Goal: Transaction & Acquisition: Purchase product/service

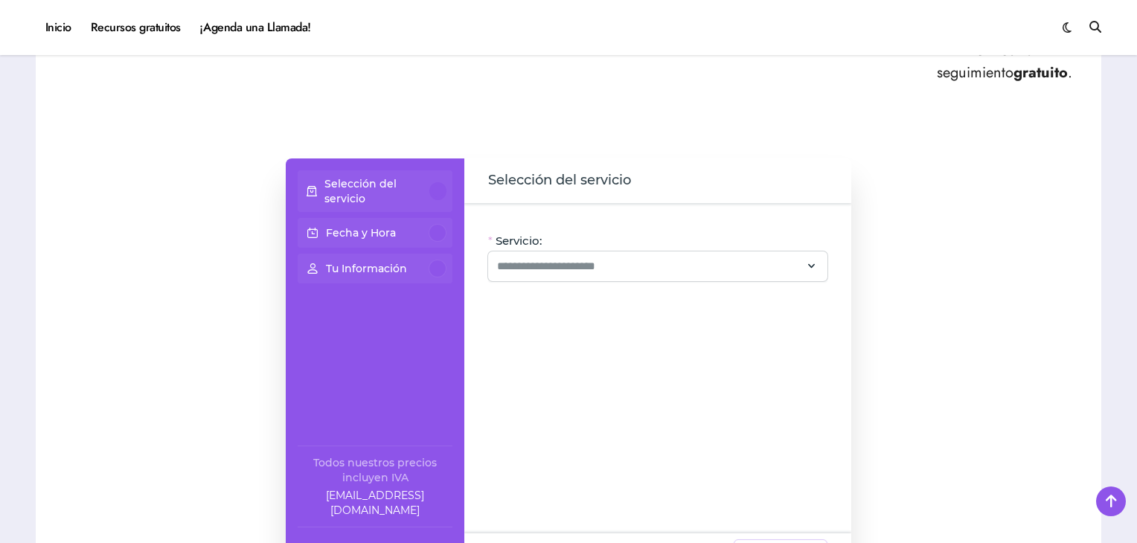
scroll to position [877, 0]
click at [600, 260] on input "Servicio:" at bounding box center [649, 264] width 304 height 18
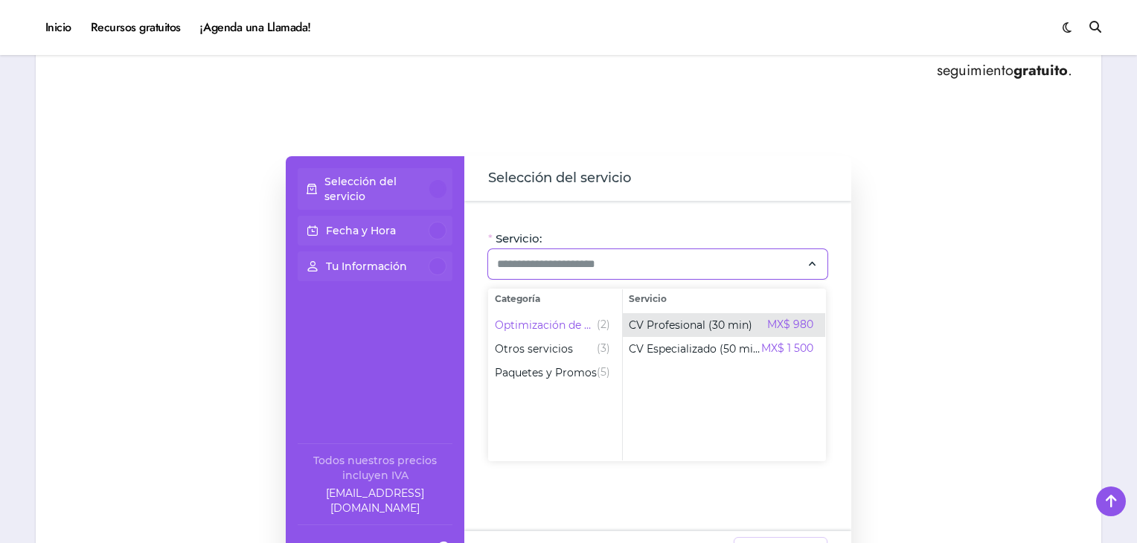
click at [704, 321] on span "CV Profesional (30 min)" at bounding box center [691, 325] width 124 height 15
type input "**********"
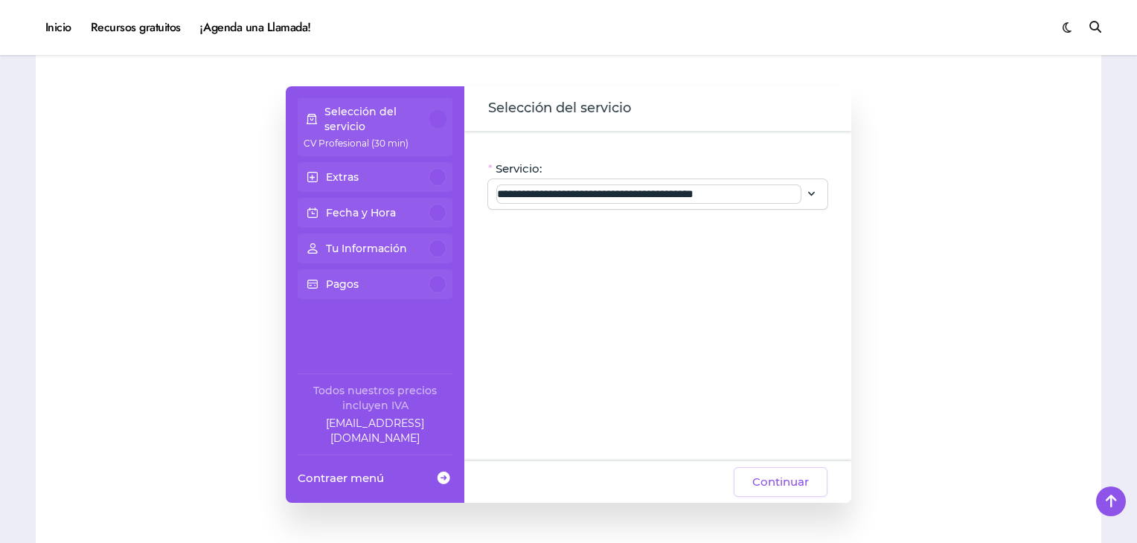
scroll to position [947, 0]
click at [801, 191] on div "**********" at bounding box center [657, 194] width 339 height 30
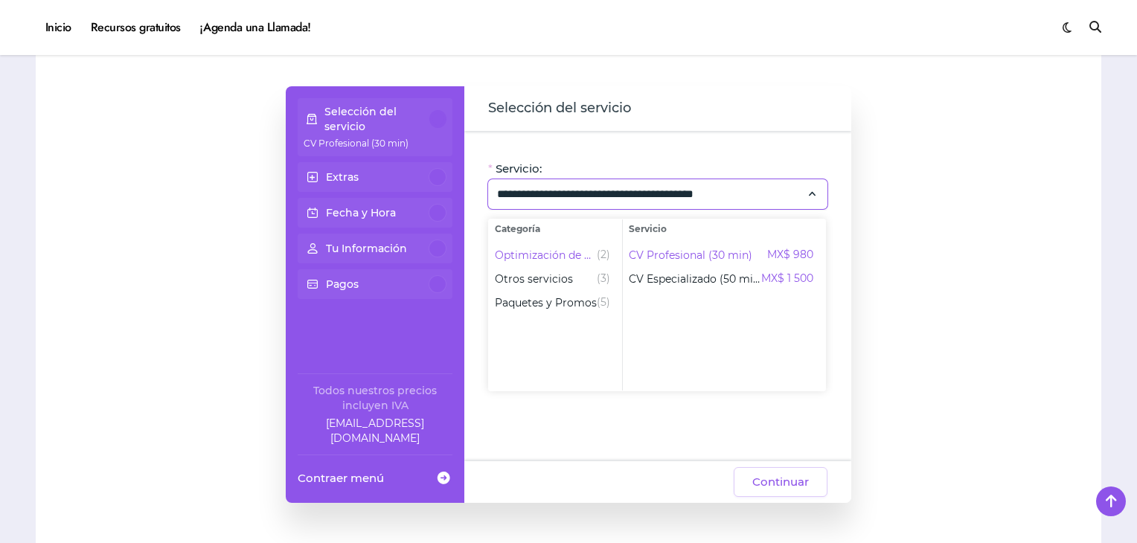
click at [794, 127] on div "Selección del servicio" at bounding box center [657, 108] width 387 height 45
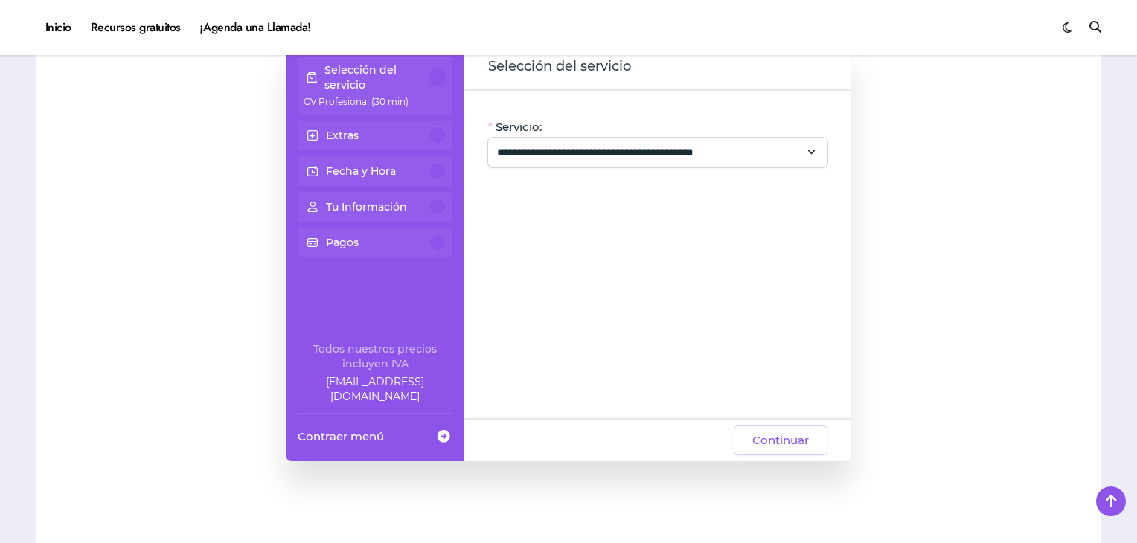
scroll to position [991, 0]
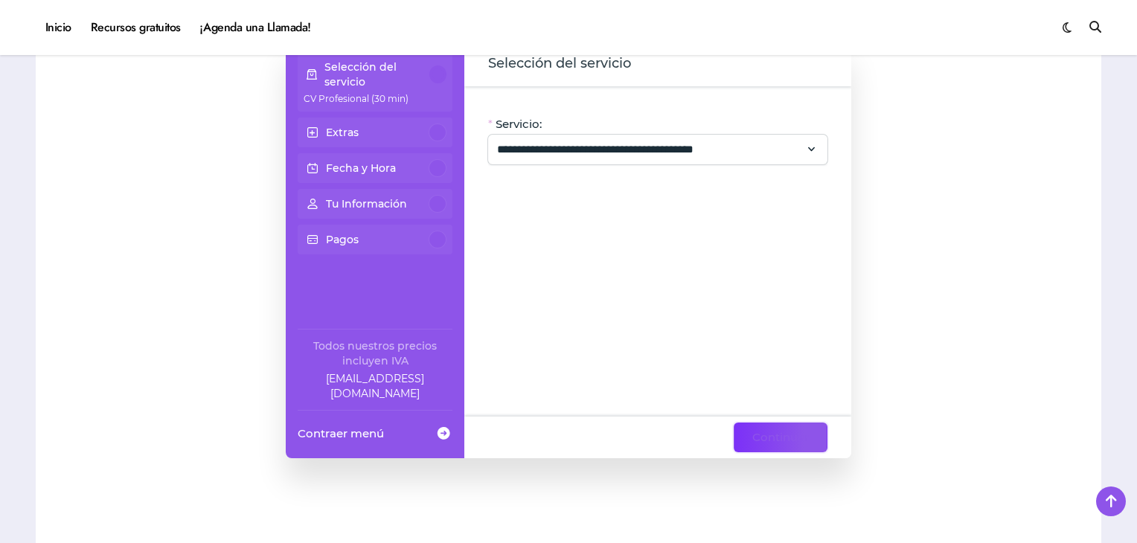
click at [799, 441] on span "Continuar" at bounding box center [780, 438] width 57 height 18
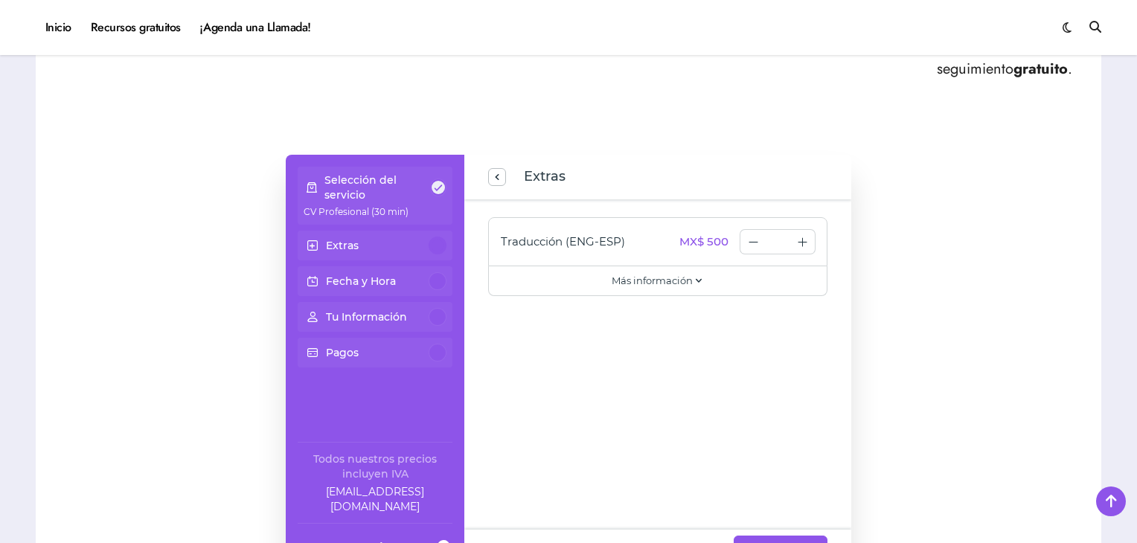
scroll to position [943, 0]
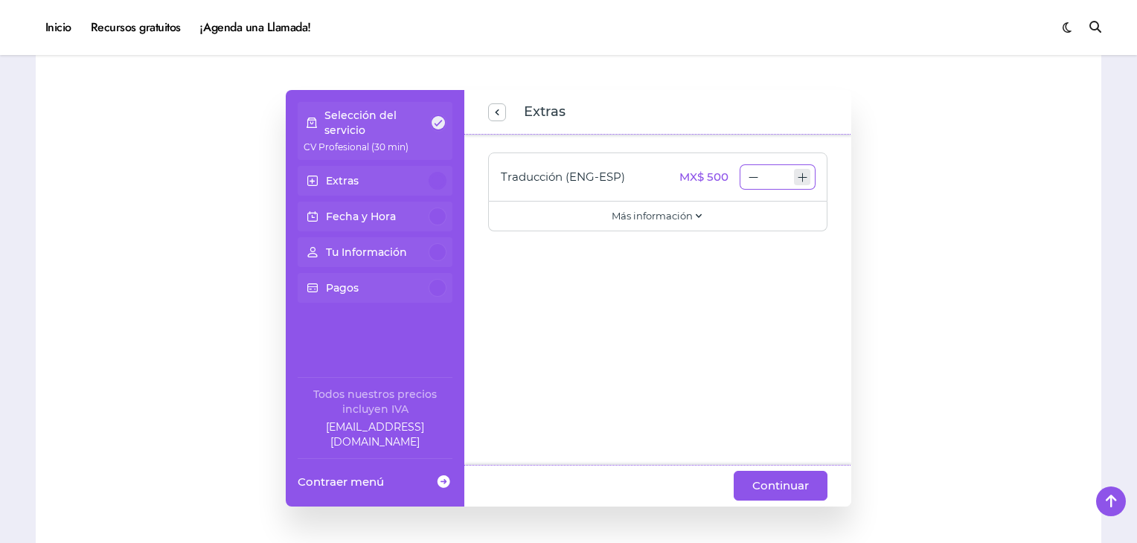
click at [804, 176] on icon "increase number" at bounding box center [802, 177] width 11 height 11
type input "*"
click at [749, 176] on icon "decrease number" at bounding box center [753, 177] width 11 height 11
click at [770, 486] on span "Continuar" at bounding box center [780, 486] width 57 height 18
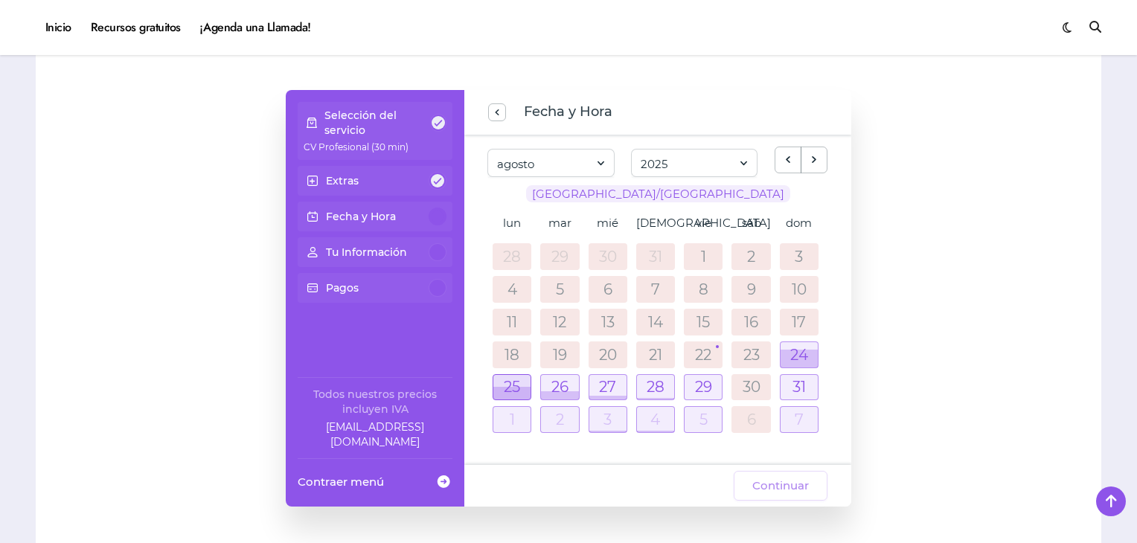
click at [503, 391] on div at bounding box center [511, 393] width 37 height 13
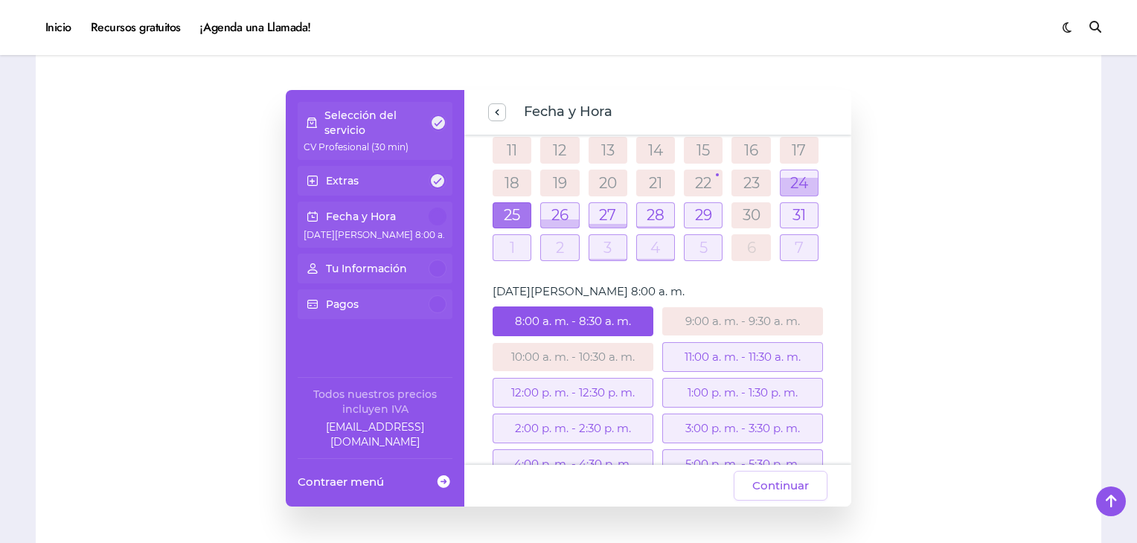
scroll to position [280, 0]
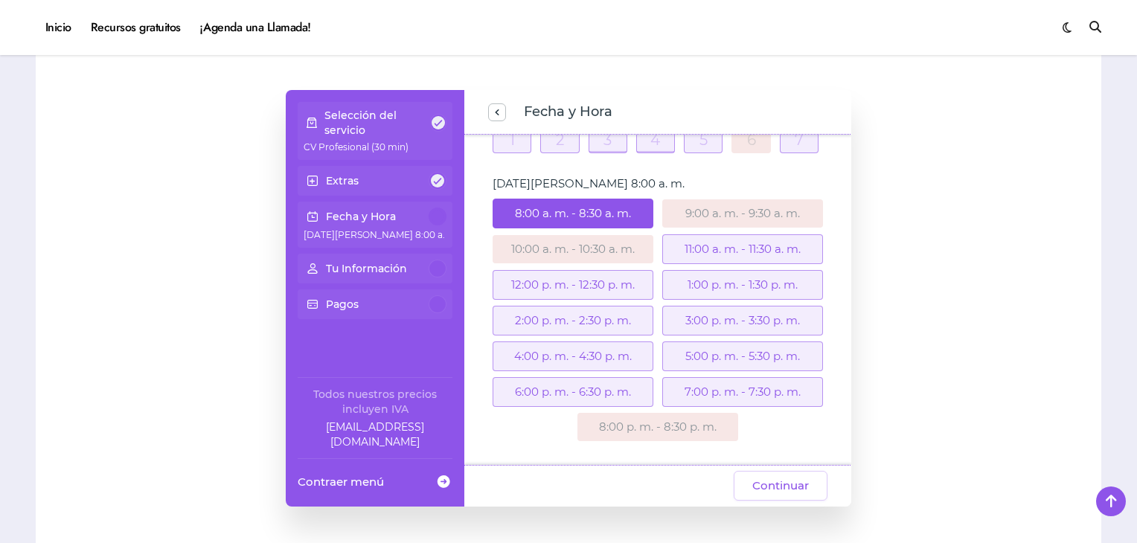
click at [724, 248] on div "11:00 a. m. - 11:30 a. m." at bounding box center [742, 249] width 161 height 30
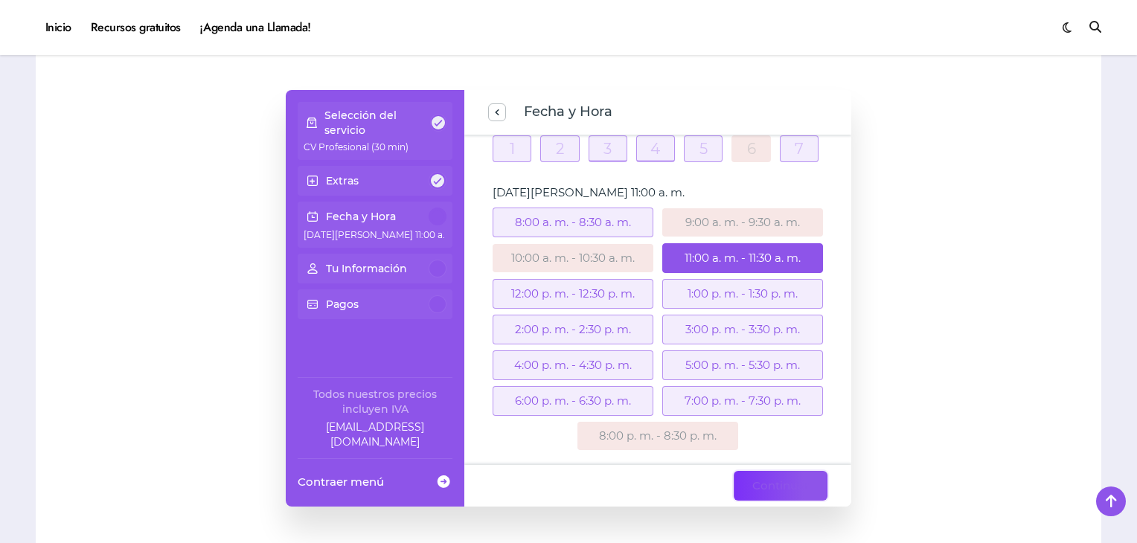
click at [764, 490] on span "Continuar" at bounding box center [780, 486] width 57 height 18
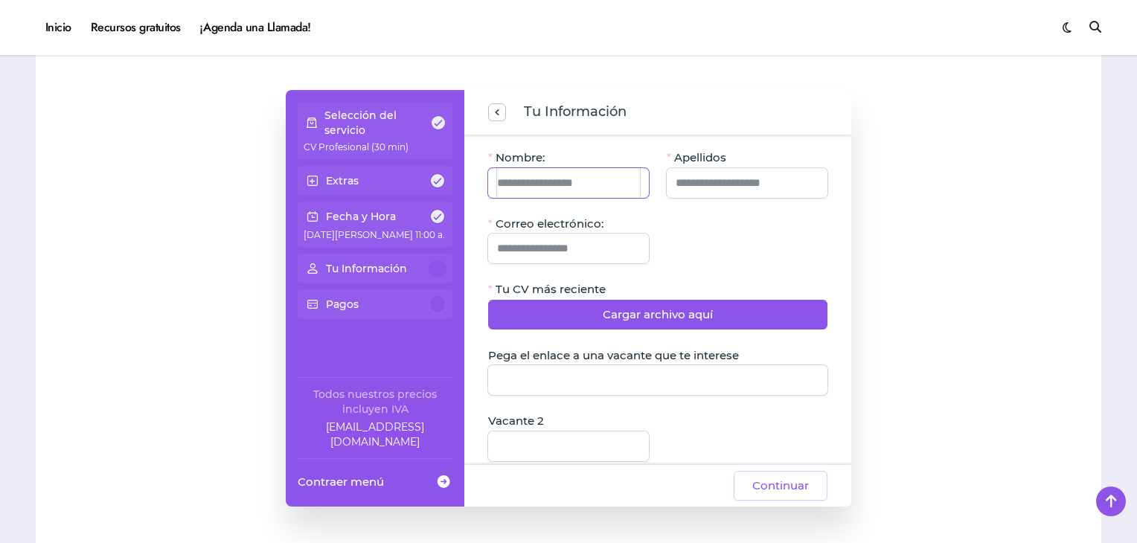
click at [595, 191] on input "Nombre:" at bounding box center [568, 183] width 143 height 30
type input "**********"
click at [586, 241] on input "Correo electrónico:" at bounding box center [568, 249] width 143 height 30
click at [550, 249] on input "Correo electrónico:" at bounding box center [568, 249] width 143 height 30
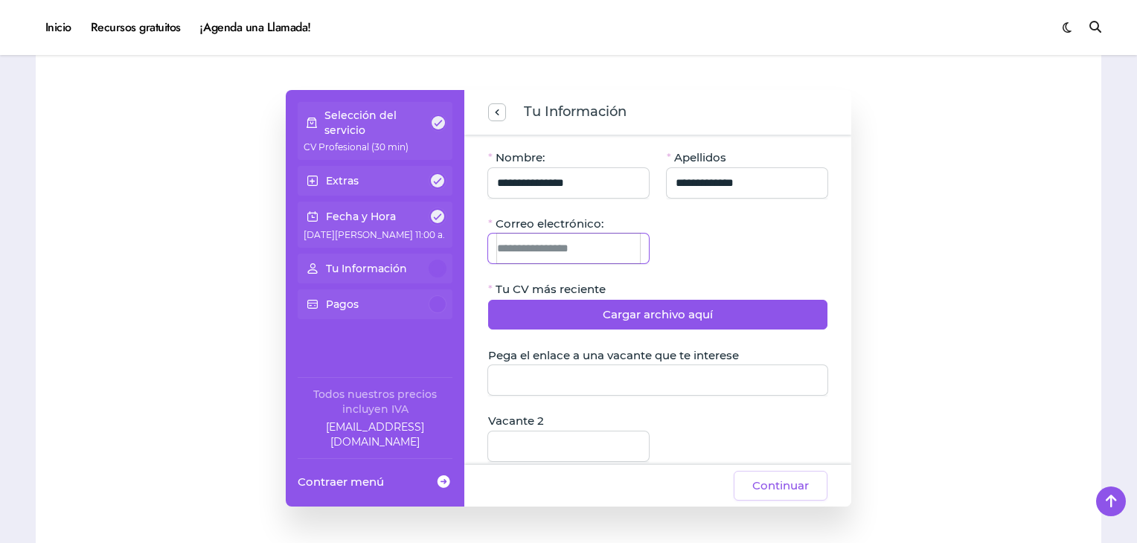
paste input "**********"
type input "**********"
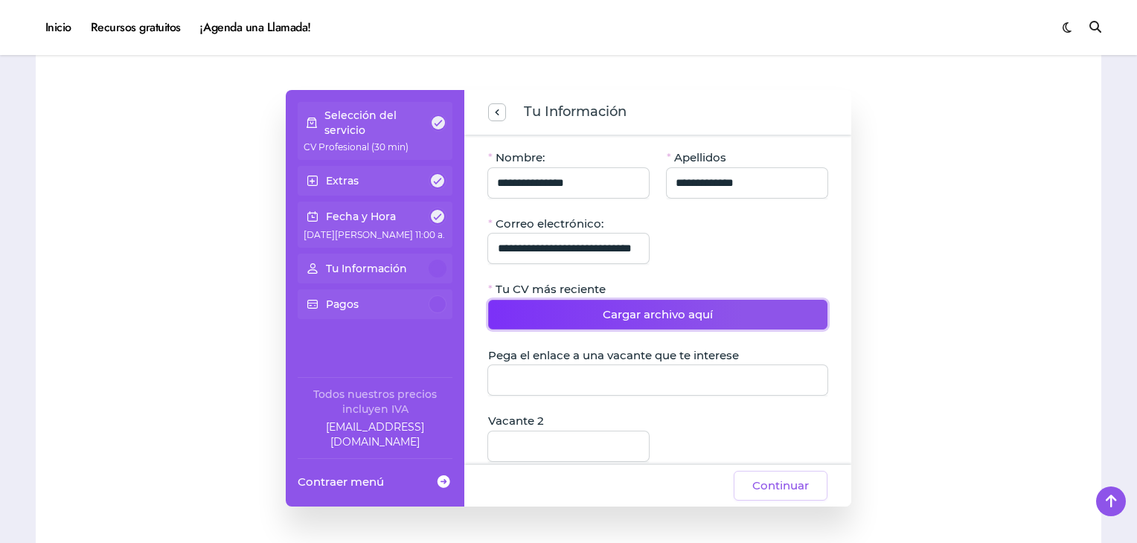
click at [615, 304] on button "Cargar archivo aquí" at bounding box center [657, 315] width 339 height 30
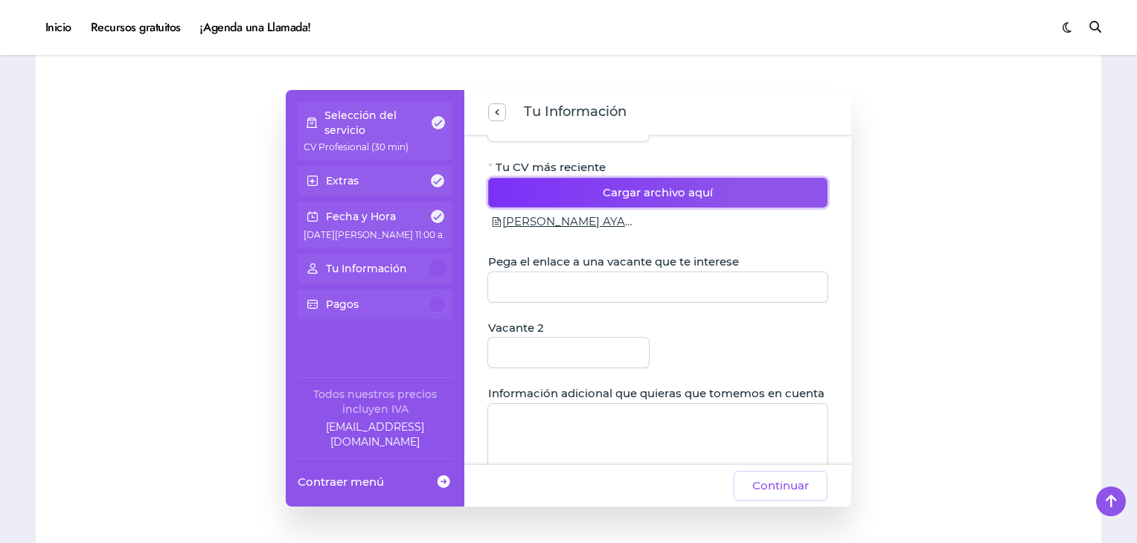
scroll to position [127, 0]
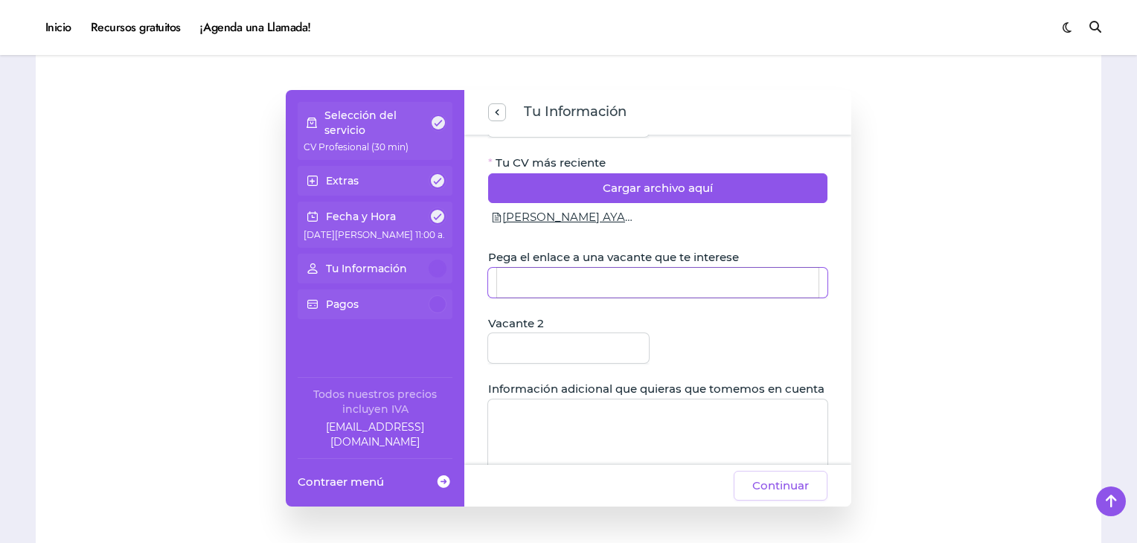
click at [649, 282] on input "Pega el enlace a una vacante que te interese" at bounding box center [658, 283] width 322 height 30
click at [568, 284] on input "Pega el enlace a una vacante que te interese" at bounding box center [658, 283] width 322 height 30
paste input "**********"
type input "**********"
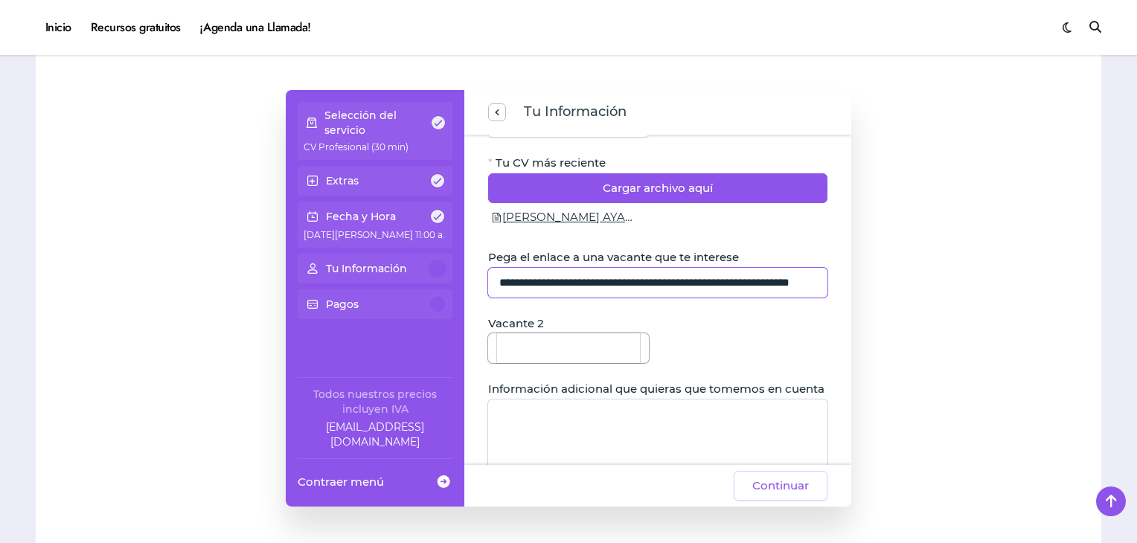
scroll to position [0, 0]
click at [584, 354] on input "Vacante 2" at bounding box center [568, 348] width 143 height 30
click at [530, 360] on input "Vacante 2" at bounding box center [568, 348] width 143 height 30
paste input "**********"
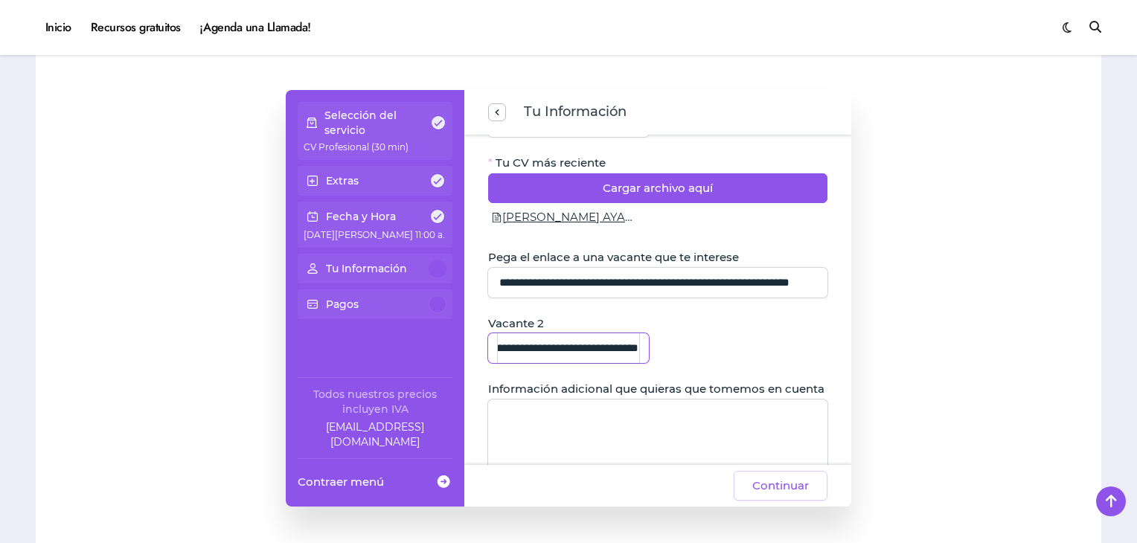
click at [531, 351] on input "**********" at bounding box center [568, 348] width 141 height 30
type input "**********"
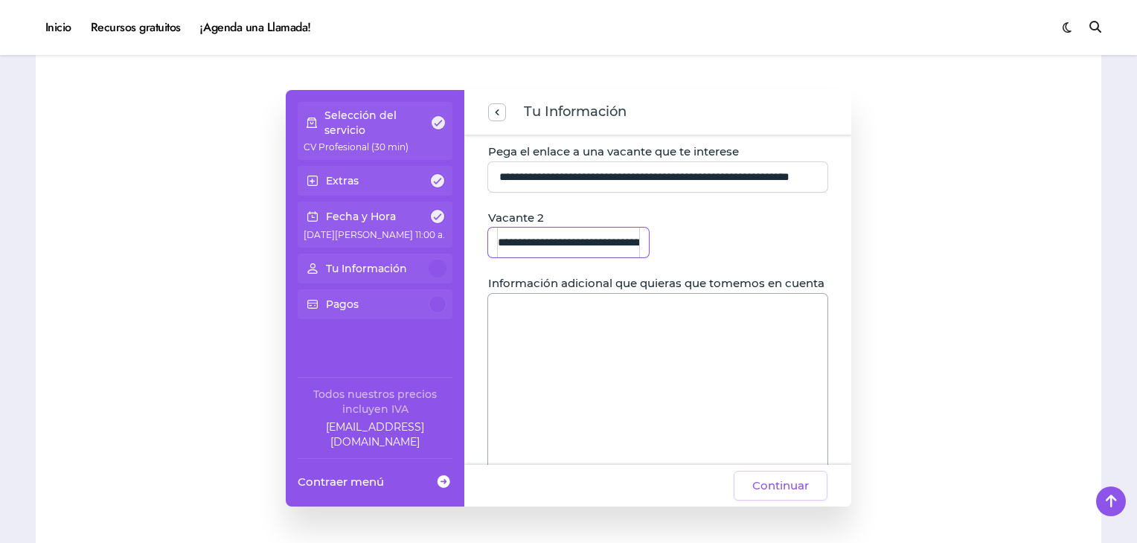
scroll to position [292, 0]
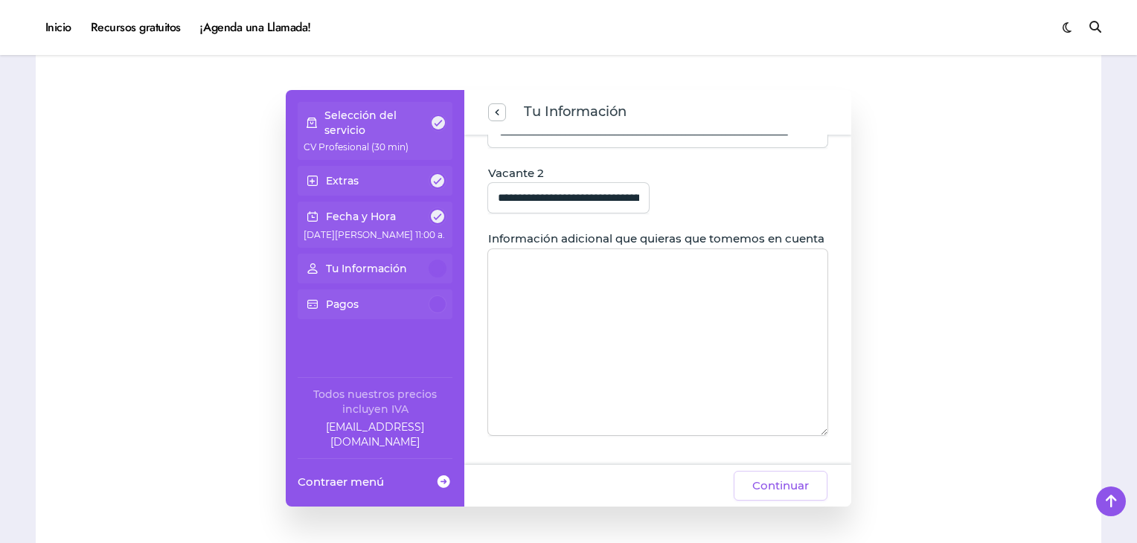
click at [729, 305] on textarea "Información adicional que quieras que tomemos en cuenta" at bounding box center [657, 342] width 339 height 186
click at [758, 486] on span "Continuar" at bounding box center [780, 486] width 57 height 18
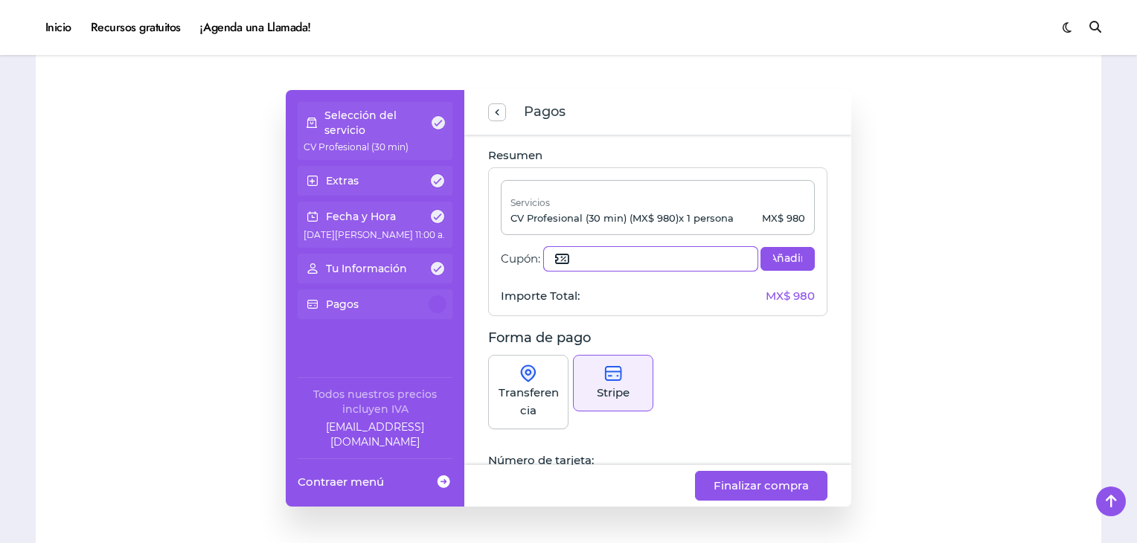
click at [560, 260] on span at bounding box center [562, 258] width 24 height 25
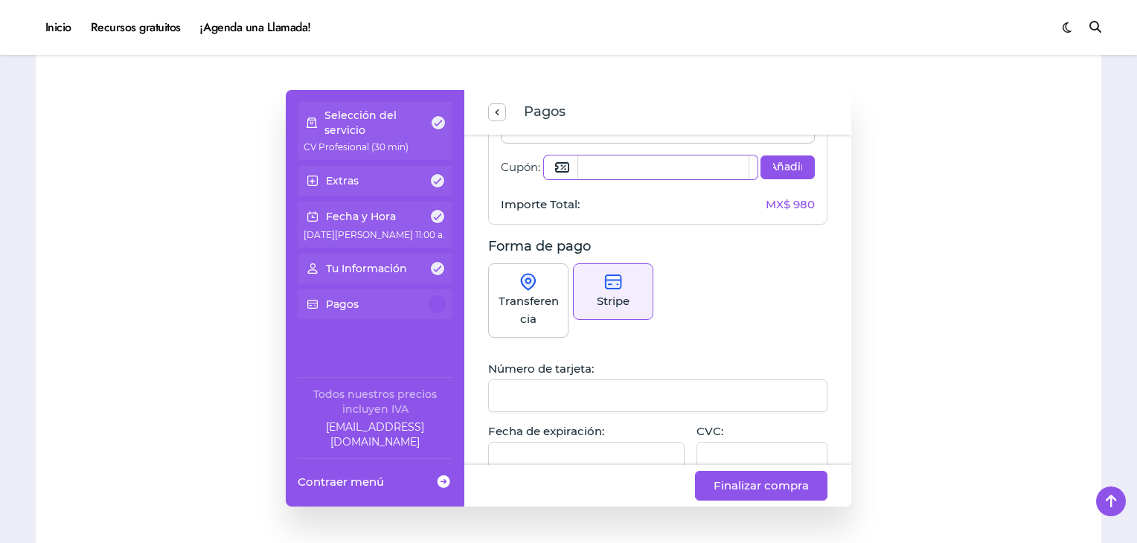
scroll to position [164, 0]
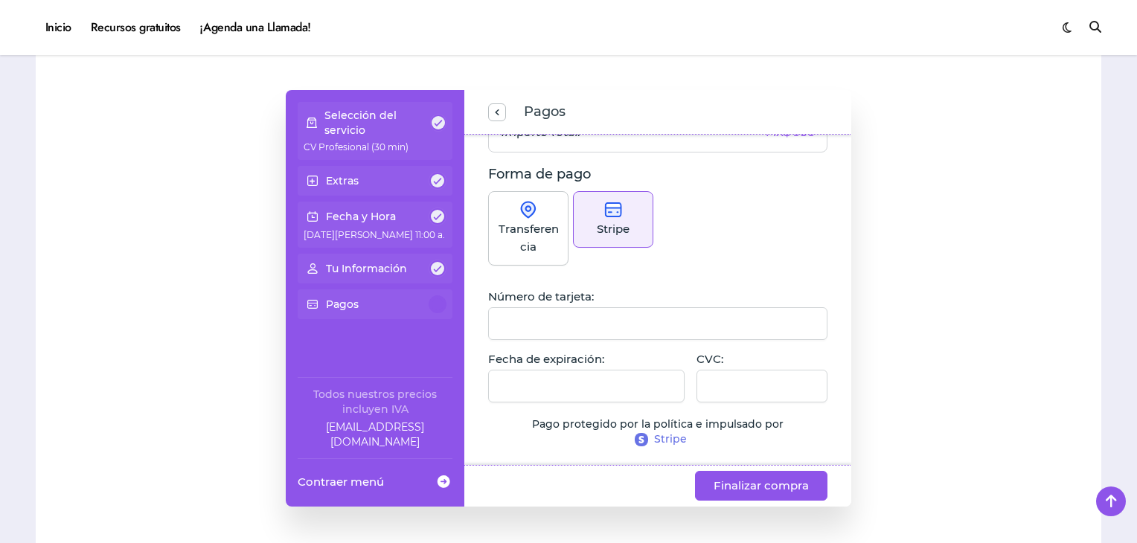
click at [559, 242] on div "Transferencia" at bounding box center [528, 228] width 80 height 74
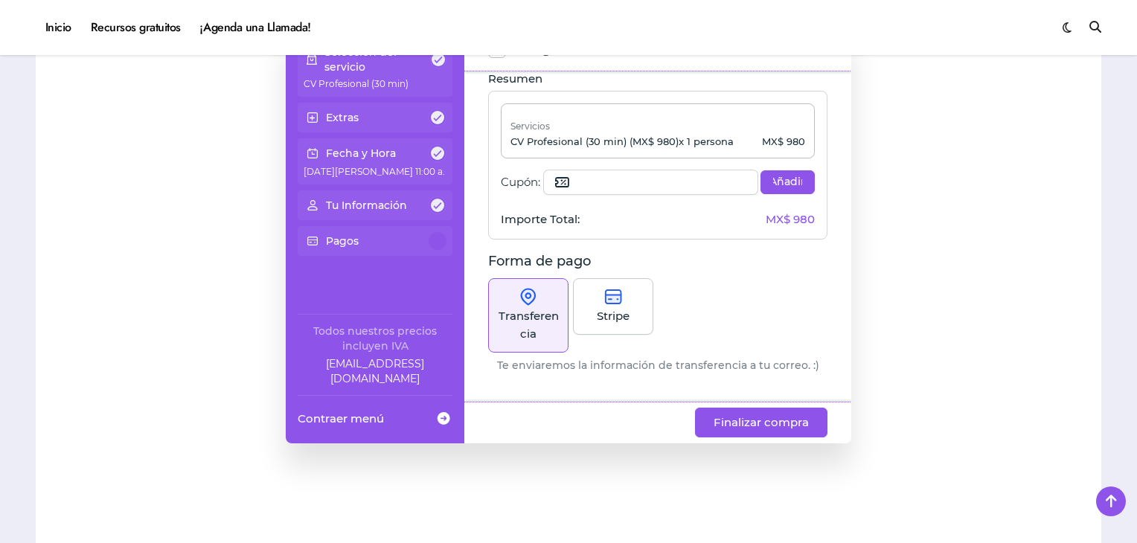
scroll to position [0, 0]
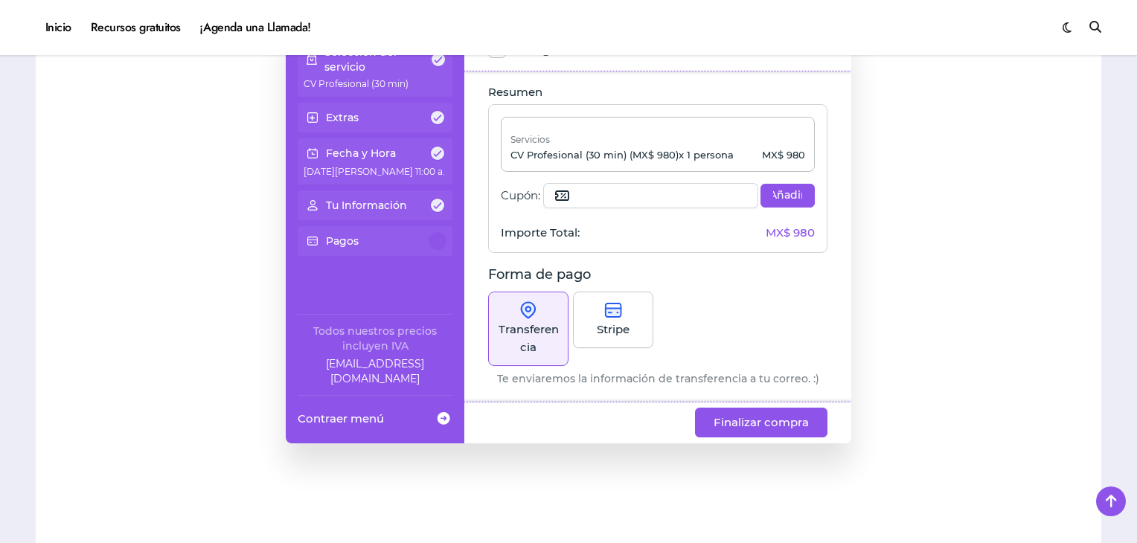
click at [640, 310] on div "Stripe" at bounding box center [613, 320] width 80 height 57
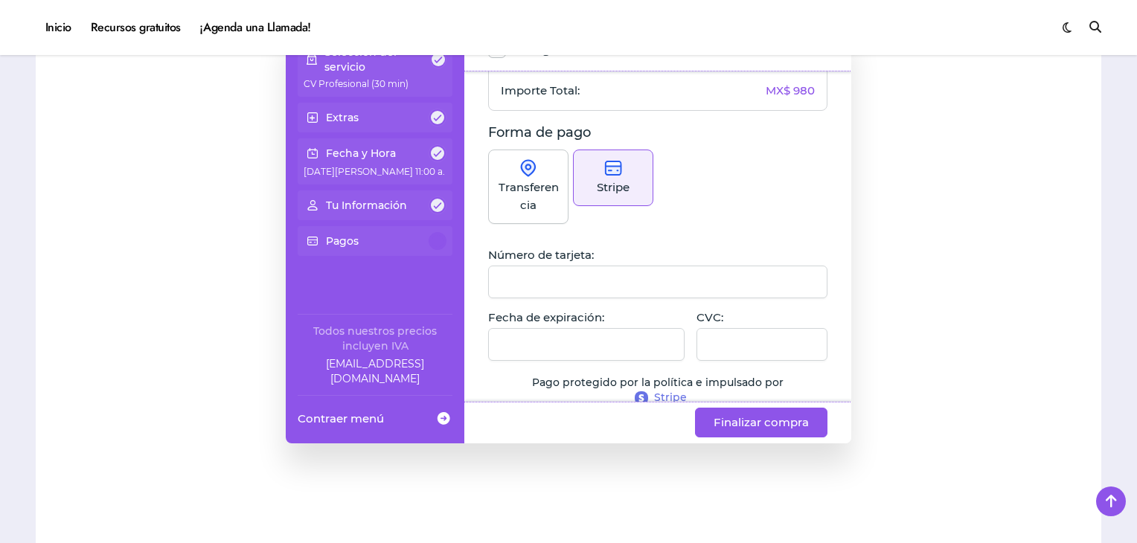
scroll to position [164, 0]
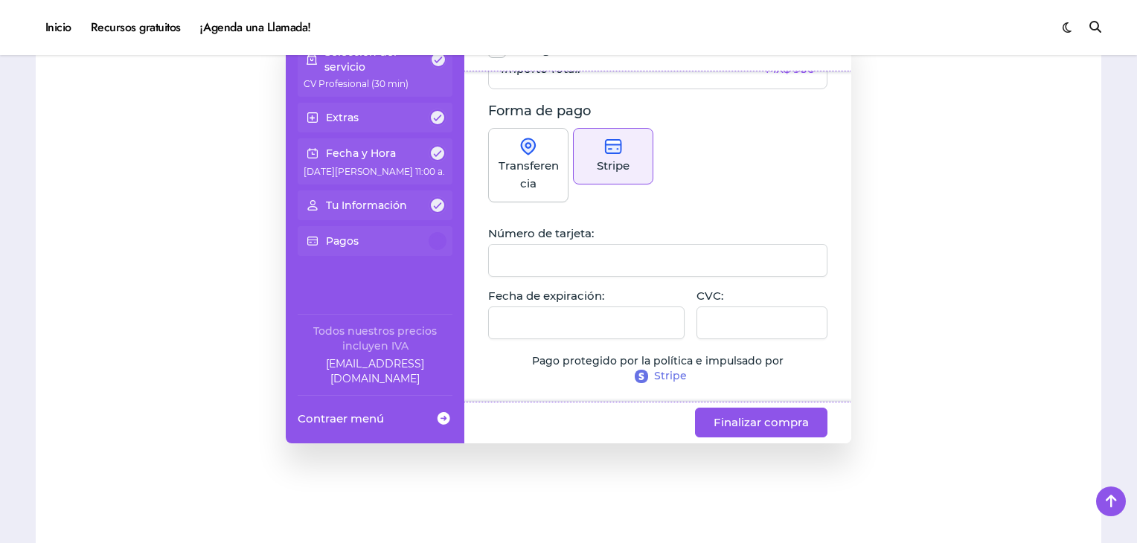
click at [545, 144] on div "Transferencia" at bounding box center [528, 165] width 80 height 74
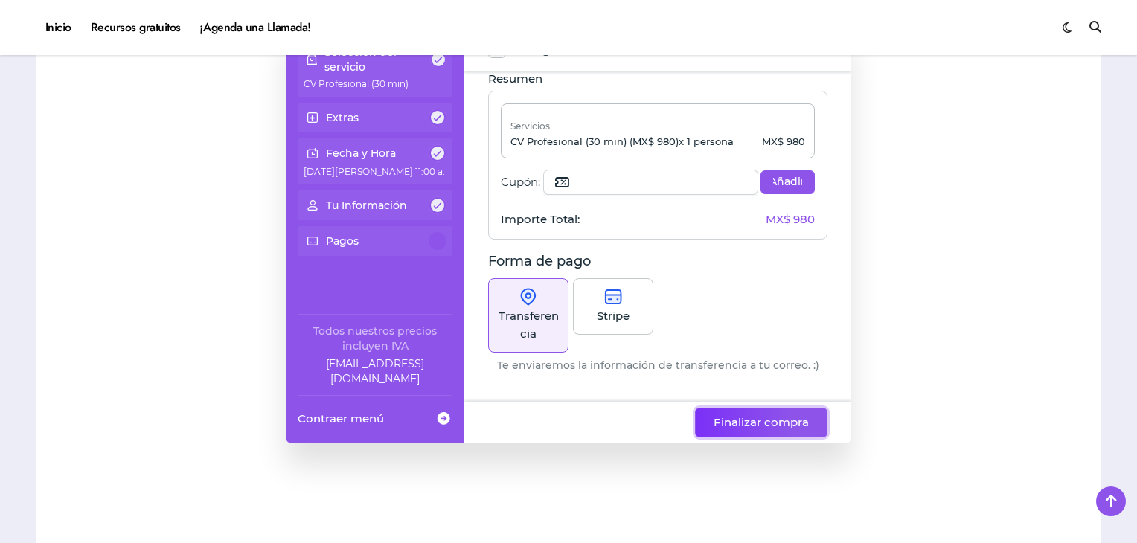
click at [733, 421] on span "Finalizar compra" at bounding box center [761, 423] width 95 height 18
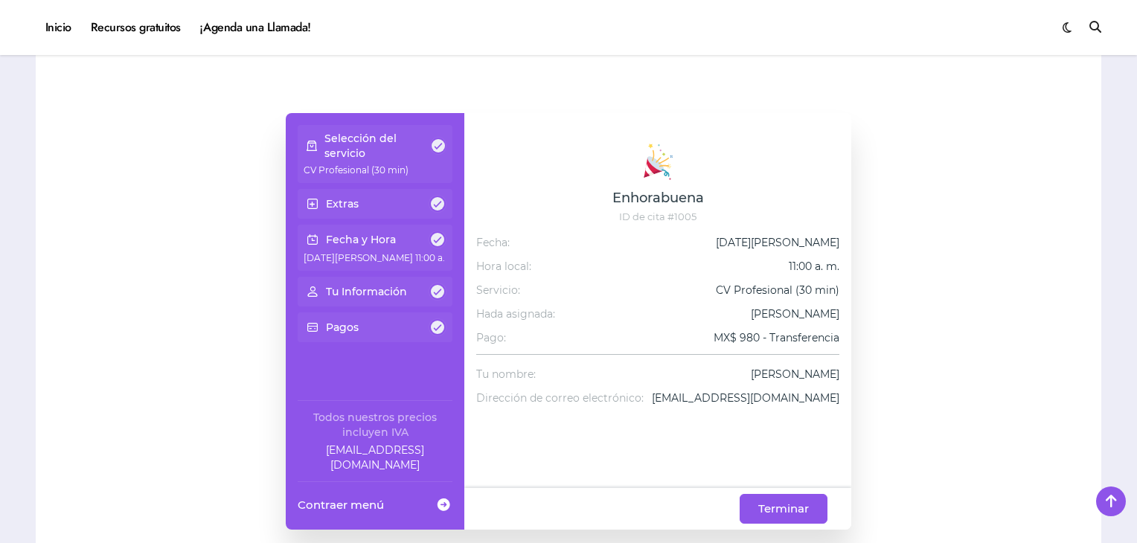
scroll to position [940, 0]
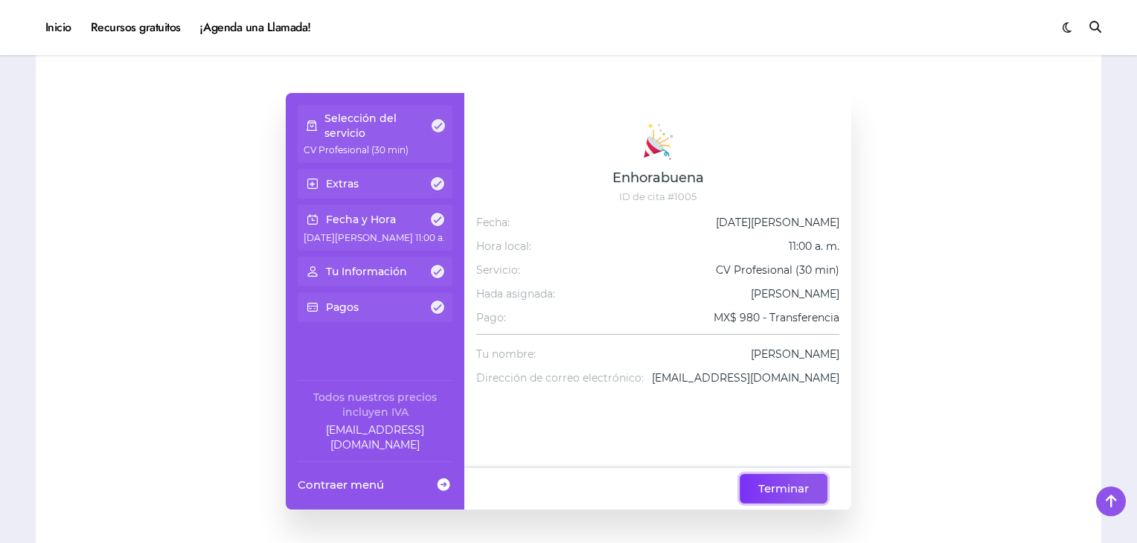
click at [770, 485] on span "Terminar" at bounding box center [783, 489] width 51 height 18
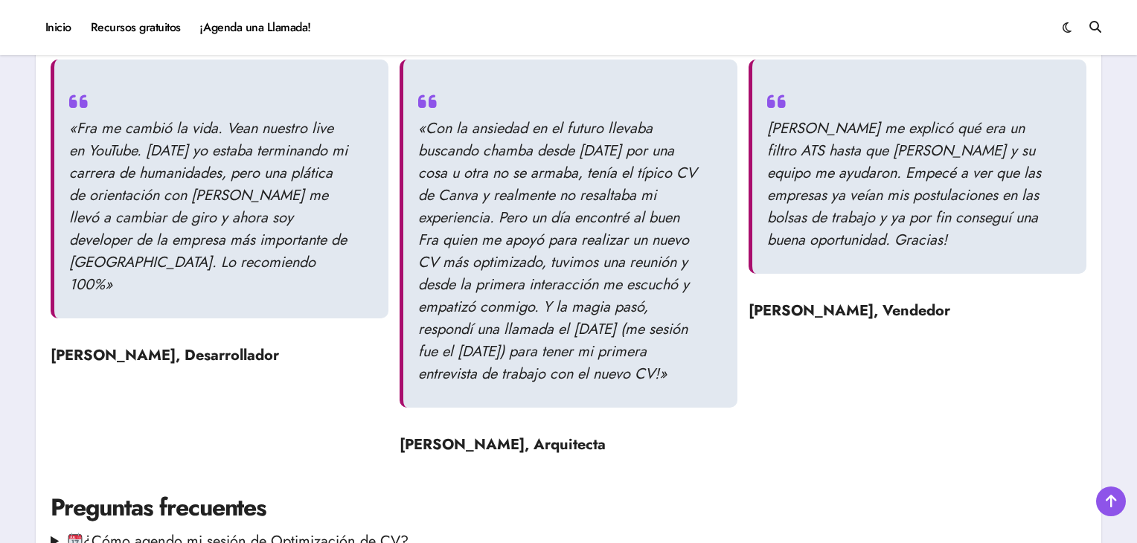
scroll to position [1575, 0]
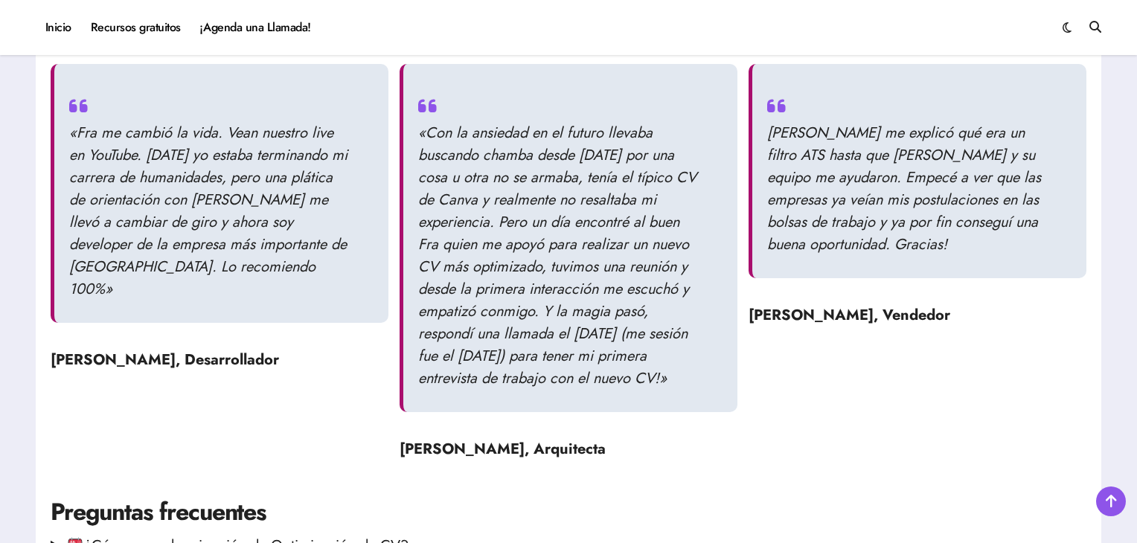
click at [208, 133] on p "«Fra me cambió la vida. Vean nuestro live en YouTube. [DATE] yo estaba terminan…" at bounding box center [208, 211] width 279 height 179
click at [265, 138] on p "«Fra me cambió la vida. Vean nuestro live en YouTube. [DATE] yo estaba terminan…" at bounding box center [208, 211] width 279 height 179
click at [258, 242] on p "«Fra me cambió la vida. Vean nuestro live en YouTube. [DATE] yo estaba terminan…" at bounding box center [208, 211] width 279 height 179
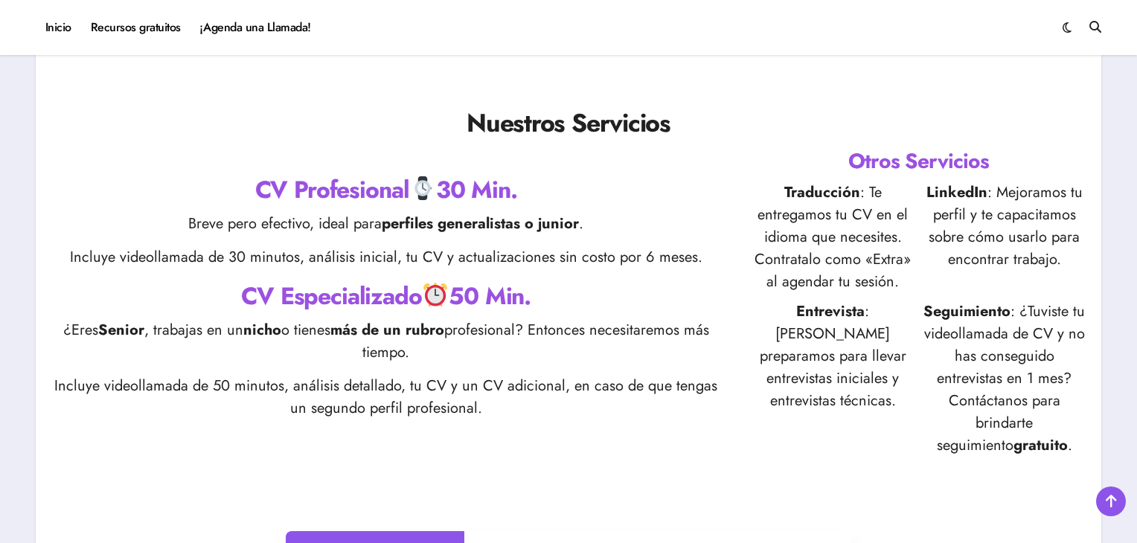
scroll to position [492, 0]
